Goal: Transaction & Acquisition: Purchase product/service

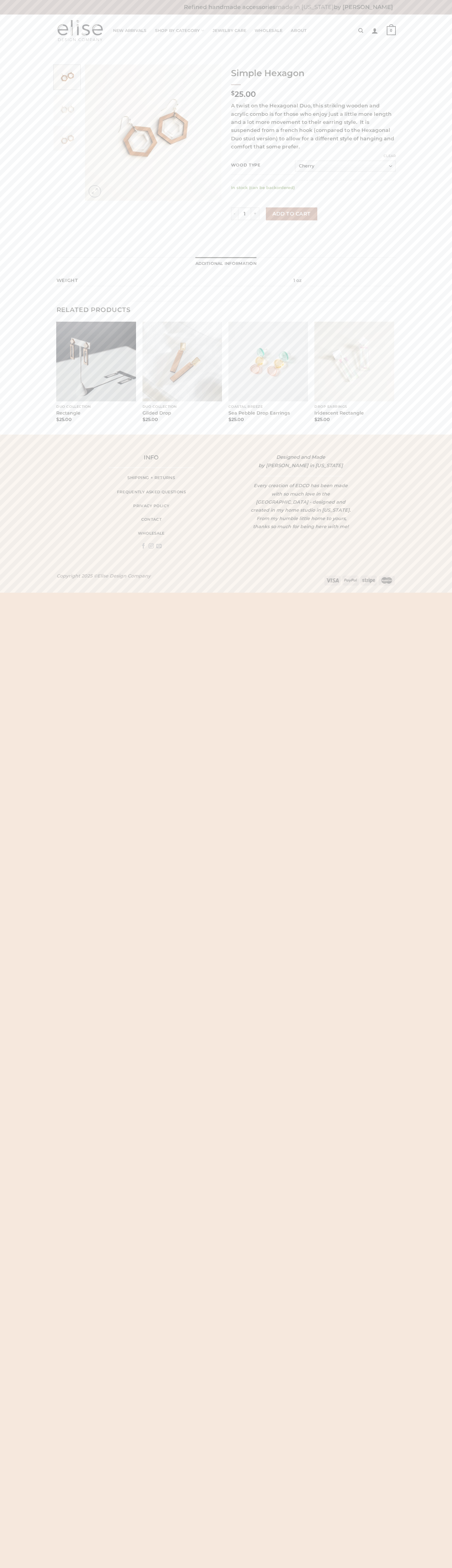
click at [291, 214] on button "Add to cart" at bounding box center [291, 214] width 51 height 13
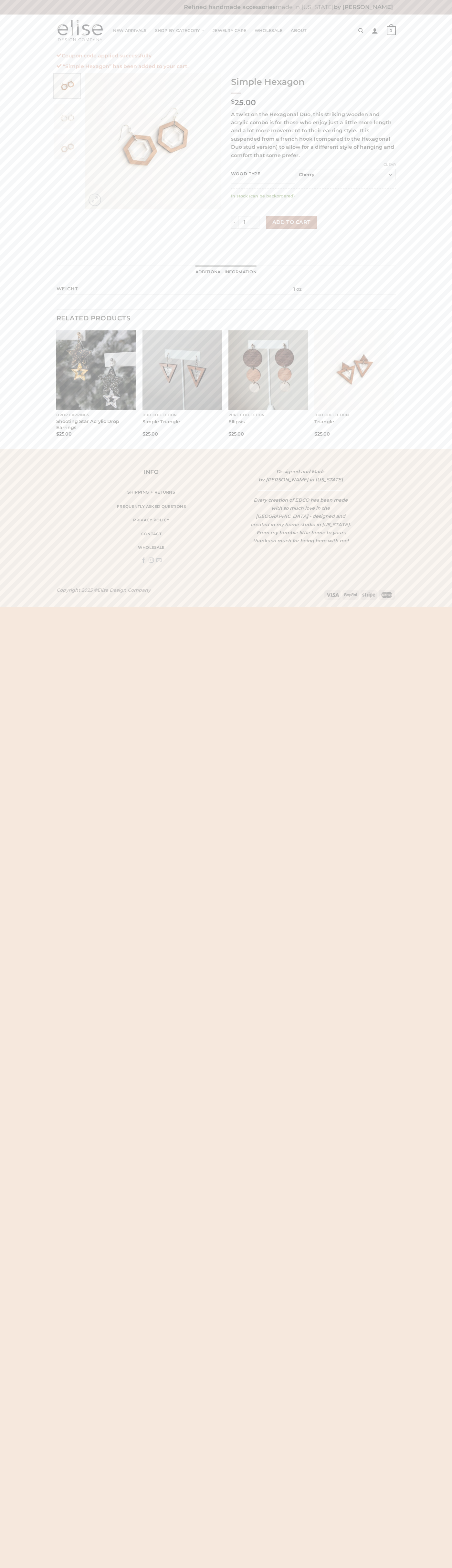
click at [391, 30] on strong "1" at bounding box center [390, 30] width 9 height 9
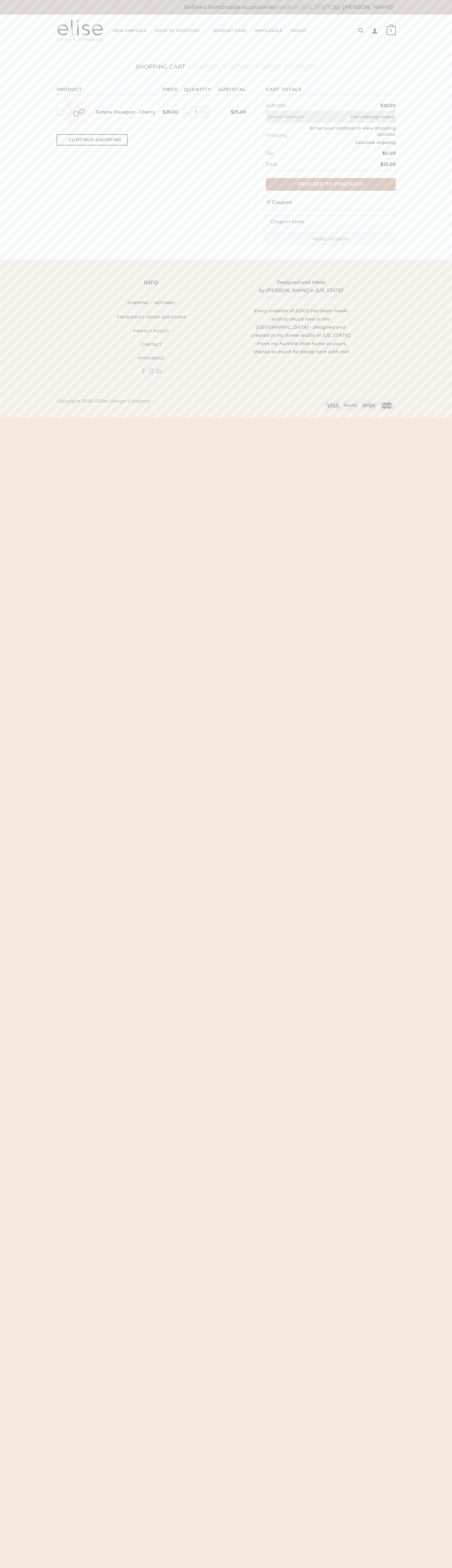
click at [331, 184] on link "Proceed to checkout" at bounding box center [330, 184] width 130 height 13
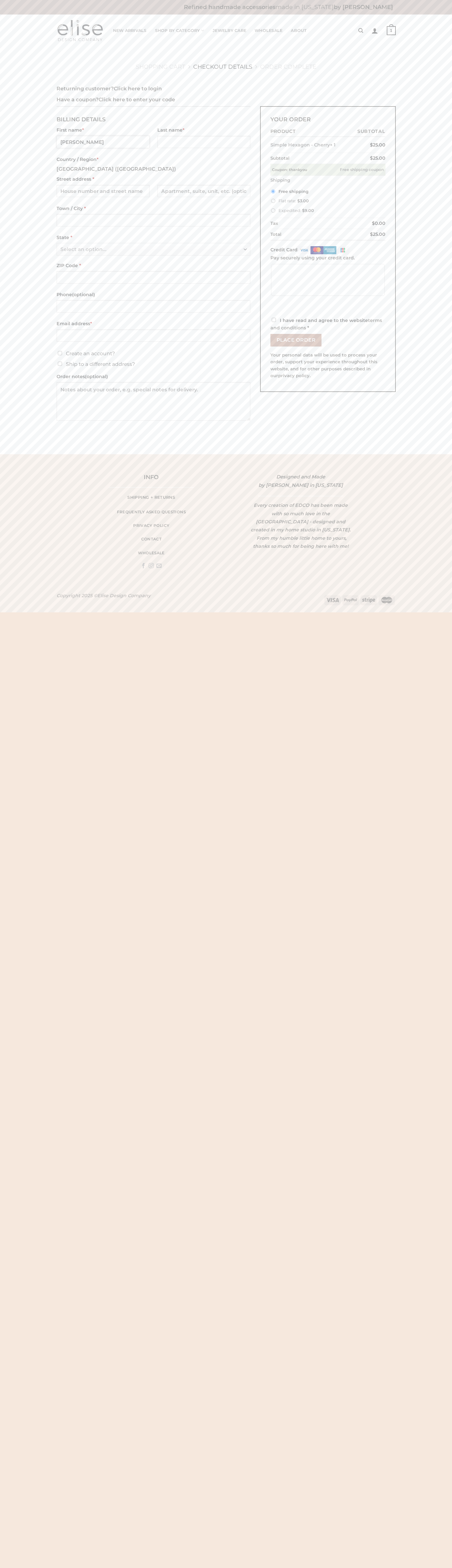
type input "[PERSON_NAME]"
type input "[STREET_ADDRESS]"
type input "First floor"
type input "[US_STATE]"
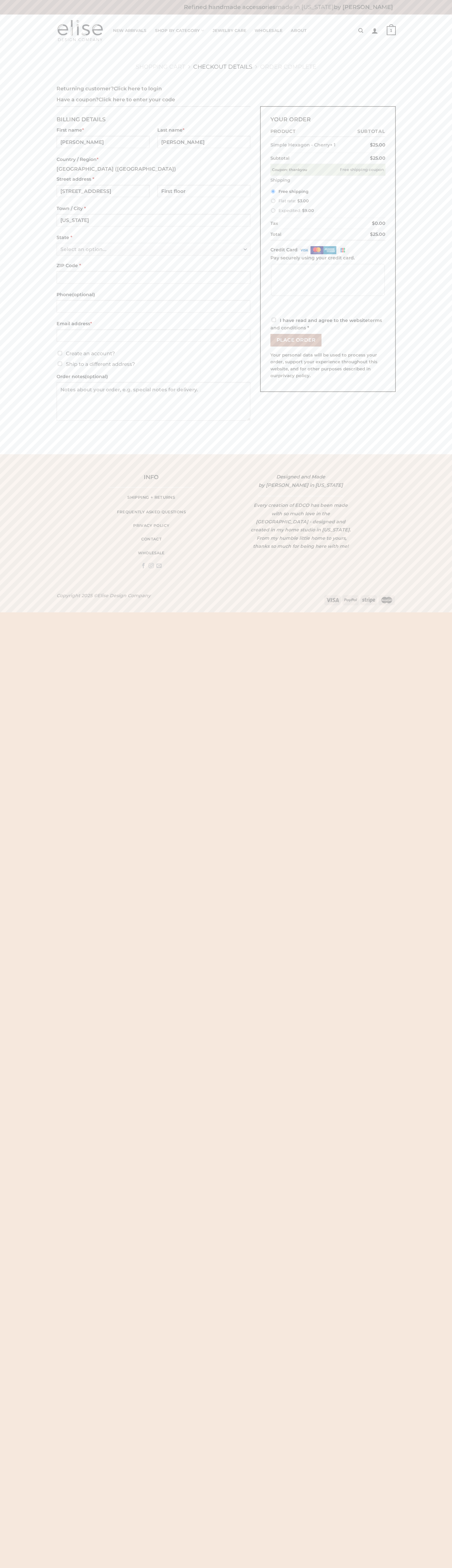
click at [154, 250] on span "Select an option…" at bounding box center [151, 250] width 182 height 13
select select "NY"
type input "johnsmith007@storebotmail.joonix.n650253006502530065025300650253006502530065025…"
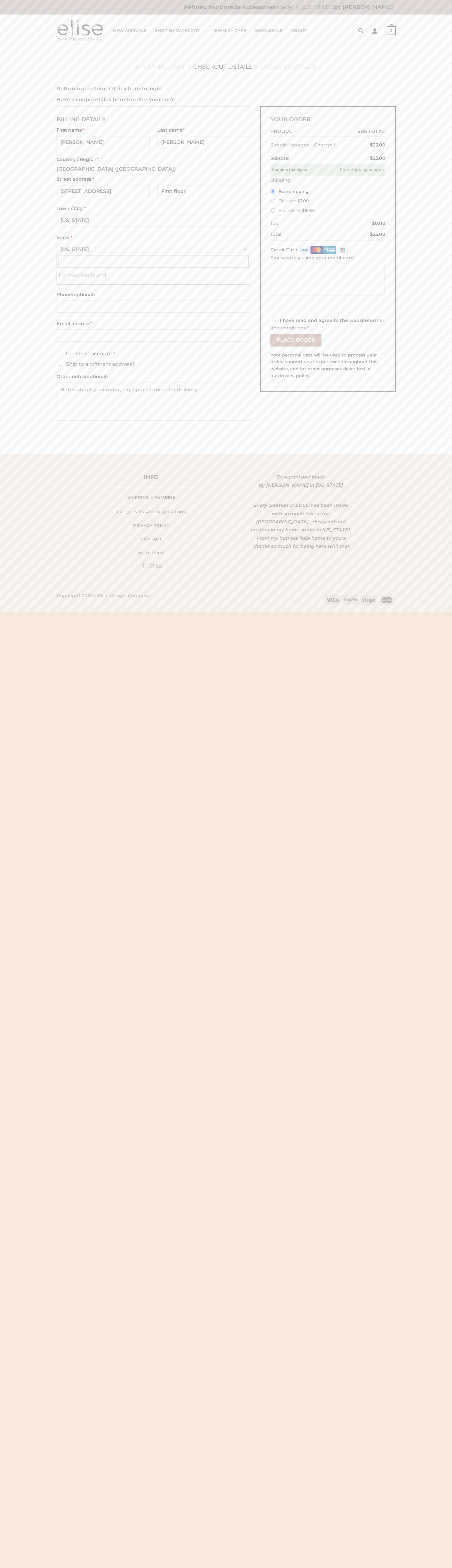
click at [318, 254] on img at bounding box center [316, 250] width 13 height 8
click at [0, 0] on input "Credit Card" at bounding box center [0, 0] width 0 height 0
type input "[EMAIL_ADDRESS][DOMAIN_NAME]"
type input "10011"
click at [274, 322] on input "I have read and agree to the website terms and conditions *" at bounding box center [274, 320] width 4 height 4
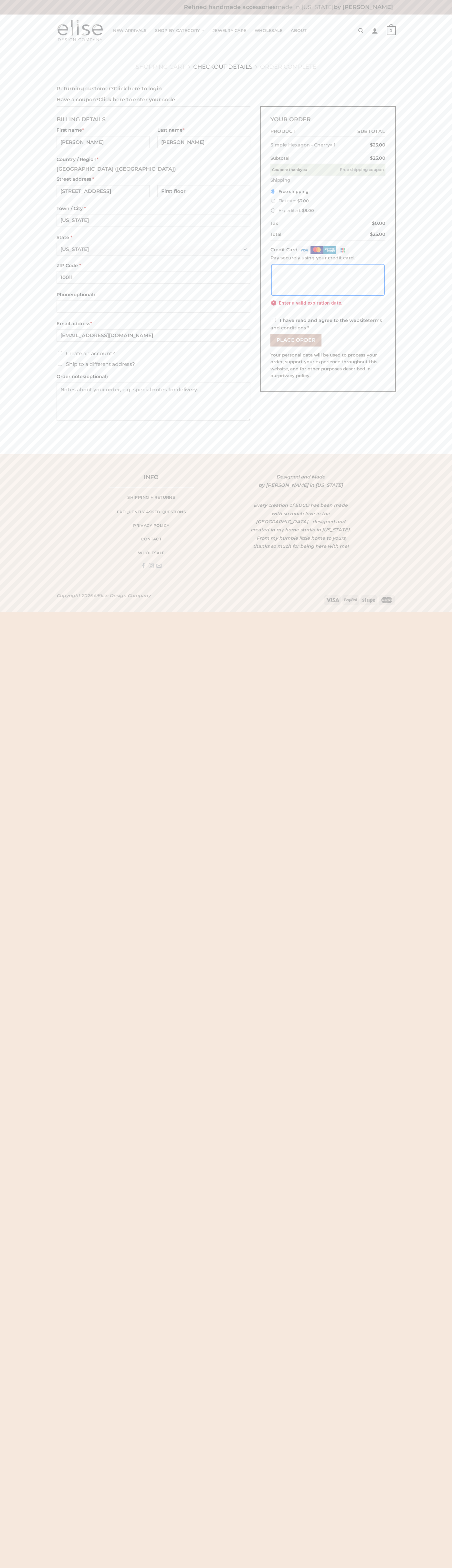
checkbox input "true"
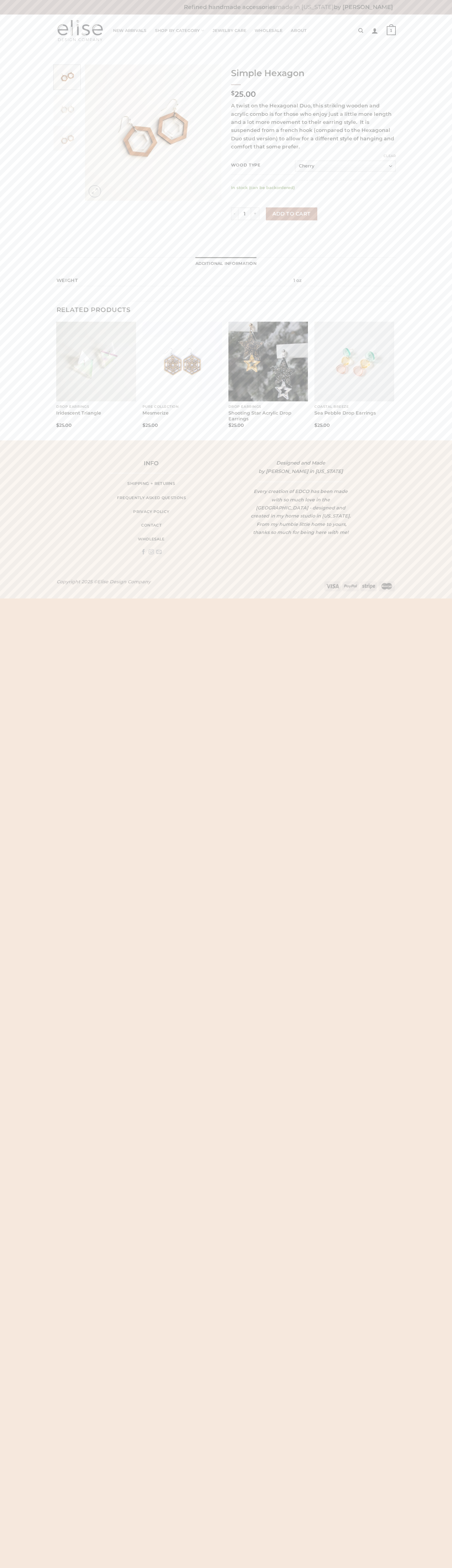
click at [389, 156] on link "Clear" at bounding box center [389, 155] width 12 height 4
select select
